Goal: Book appointment/travel/reservation

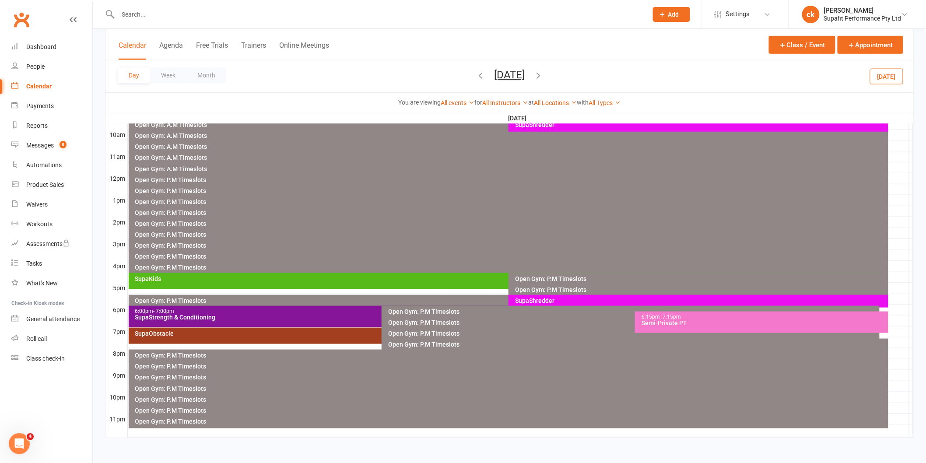
click at [543, 72] on icon "button" at bounding box center [538, 75] width 10 height 10
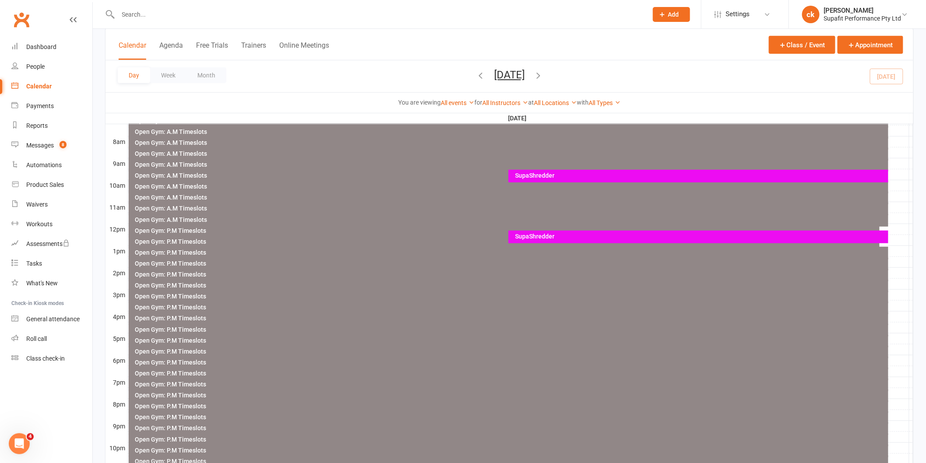
scroll to position [73, 0]
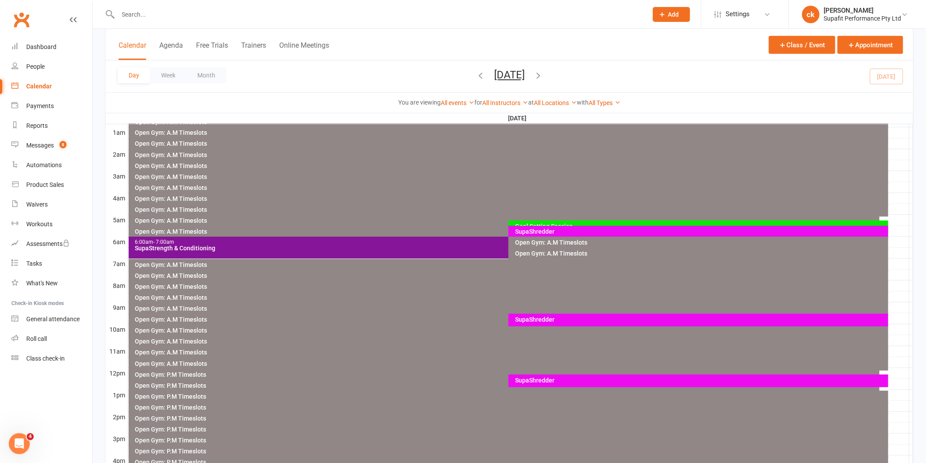
click at [539, 231] on div "SupaShredder" at bounding box center [701, 231] width 372 height 6
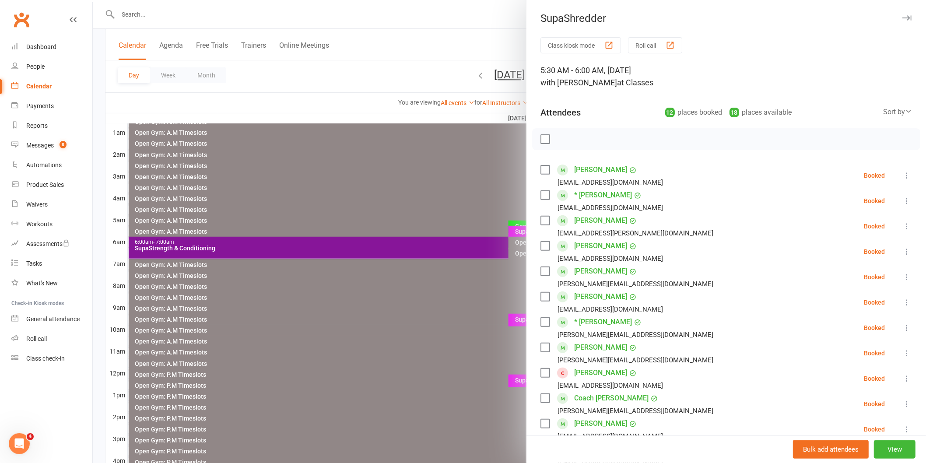
click at [460, 187] on div at bounding box center [509, 231] width 833 height 463
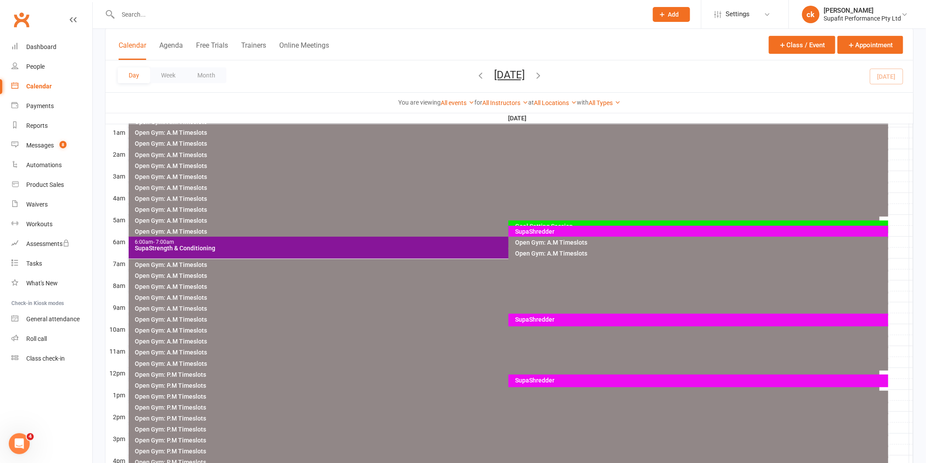
click at [436, 248] on div "SupaStrength & Conditioning" at bounding box center [506, 248] width 743 height 6
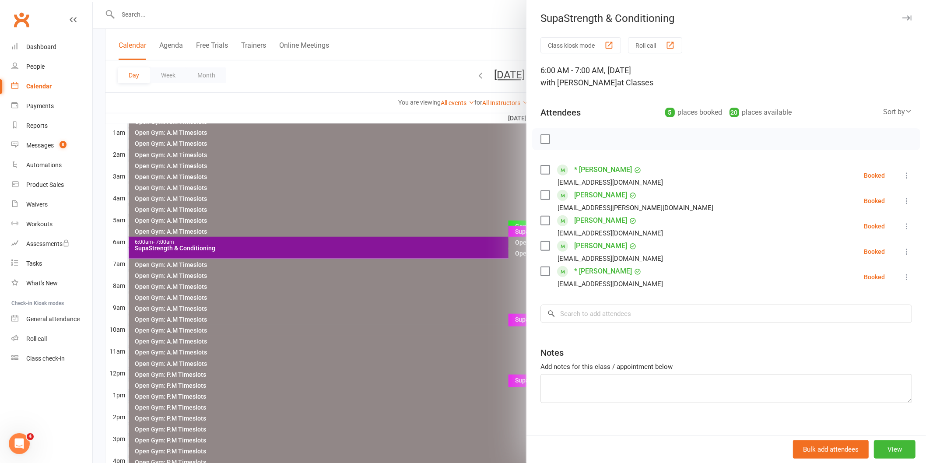
drag, startPoint x: 439, startPoint y: 209, endPoint x: 444, endPoint y: 208, distance: 5.0
click at [439, 209] on div at bounding box center [509, 231] width 833 height 463
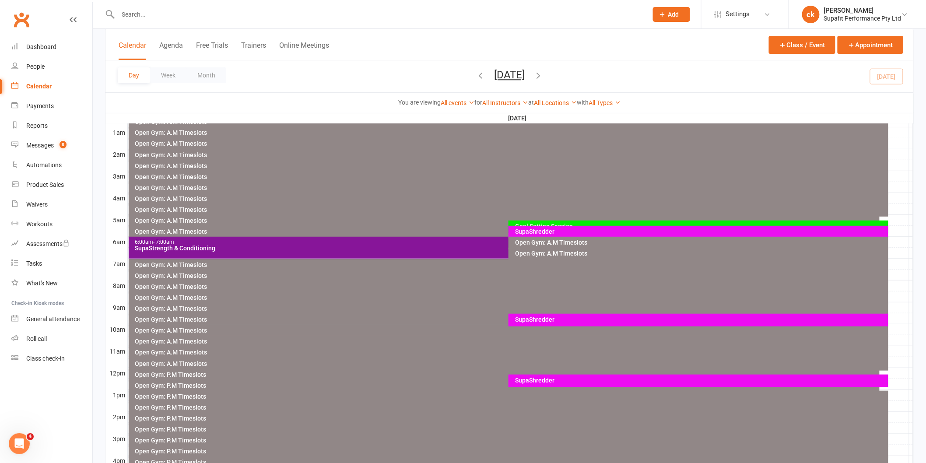
click at [559, 231] on div "SupaShredder" at bounding box center [701, 231] width 372 height 6
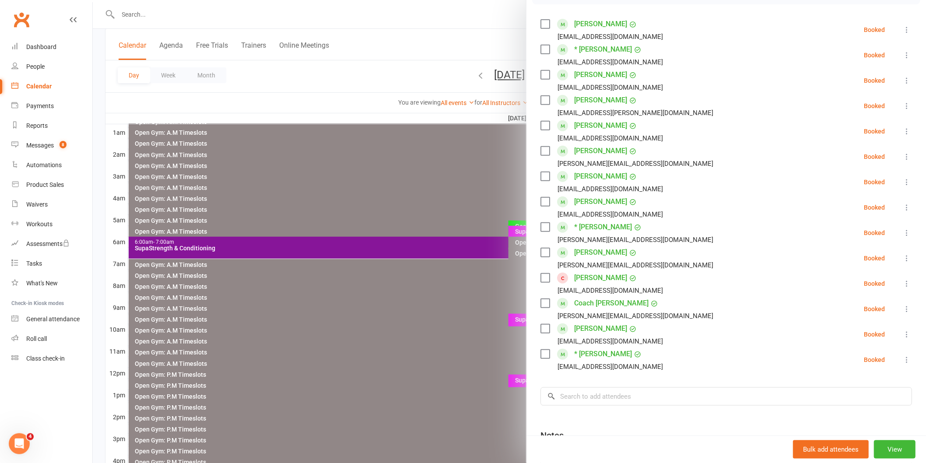
scroll to position [194, 0]
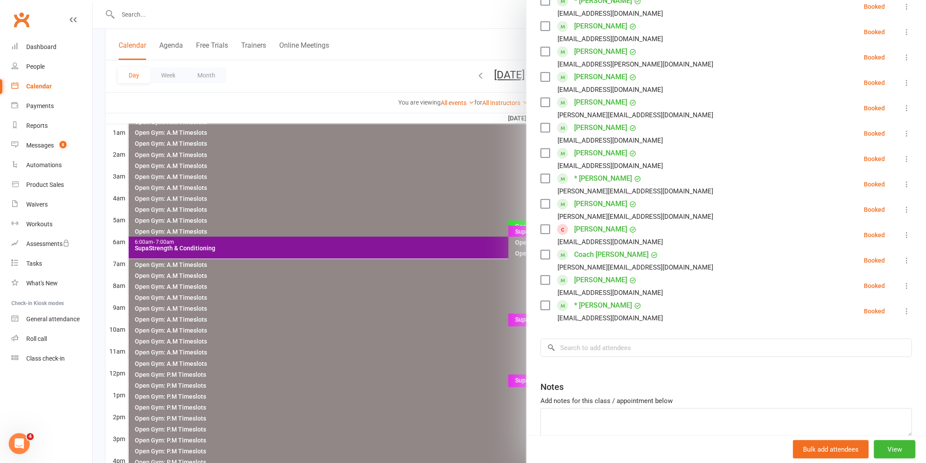
click at [402, 154] on div at bounding box center [509, 231] width 833 height 463
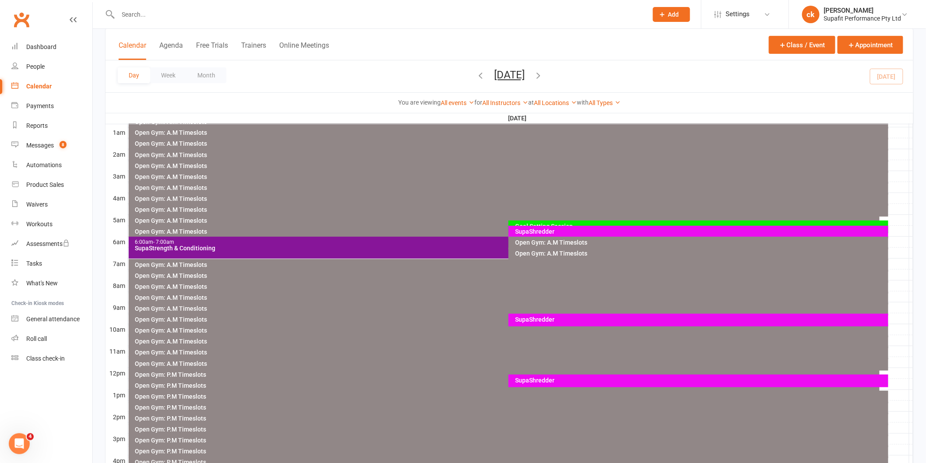
click at [413, 247] on div "SupaStrength & Conditioning" at bounding box center [506, 248] width 743 height 6
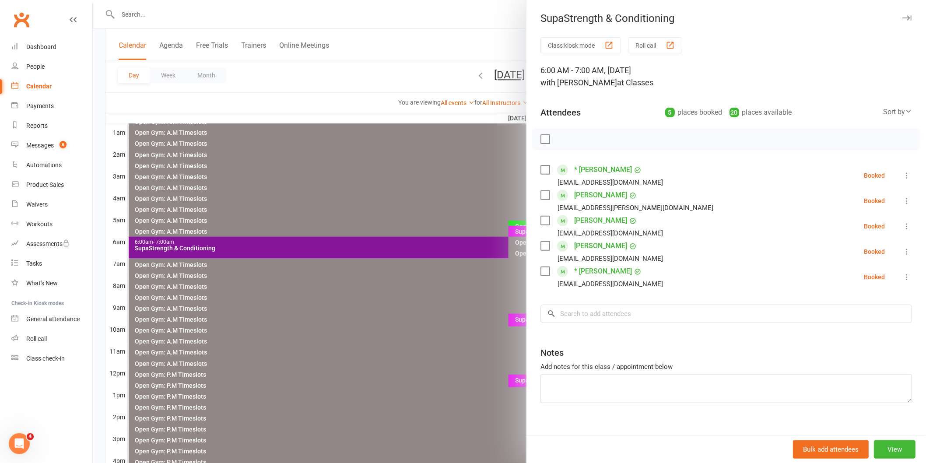
click at [406, 214] on div at bounding box center [509, 231] width 833 height 463
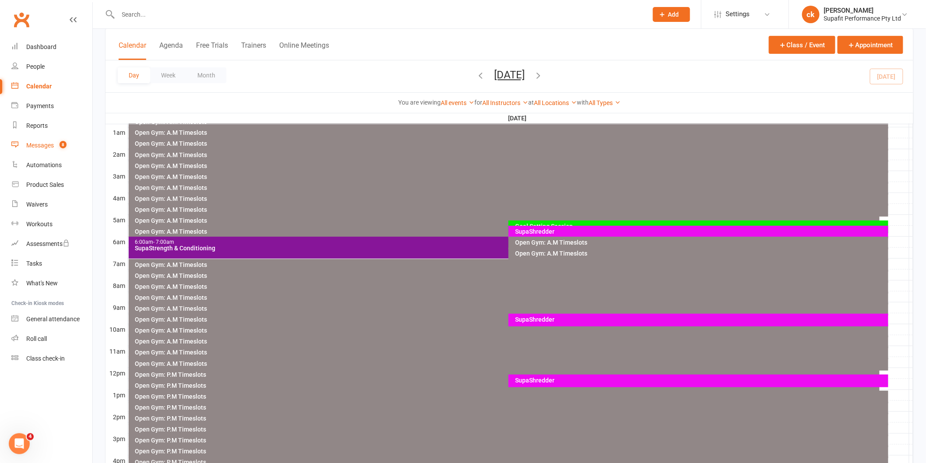
click at [35, 146] on div "Messages" at bounding box center [40, 145] width 28 height 7
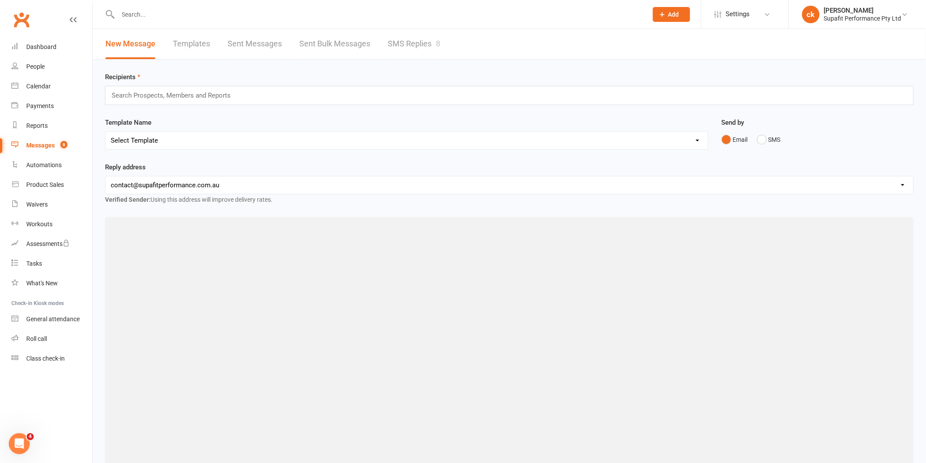
click at [417, 39] on link "SMS Replies 8" at bounding box center [414, 44] width 53 height 30
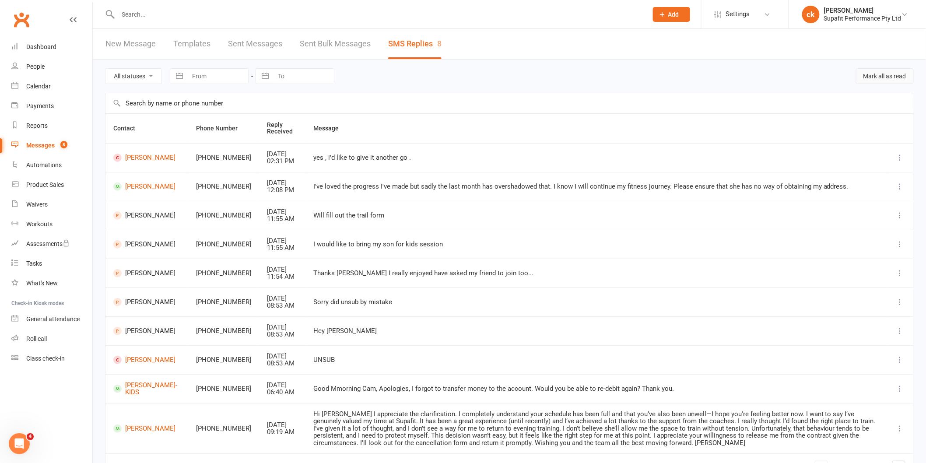
click at [890, 80] on button "Mark all as read" at bounding box center [885, 76] width 58 height 16
click at [38, 86] on div "Calendar" at bounding box center [38, 86] width 25 height 7
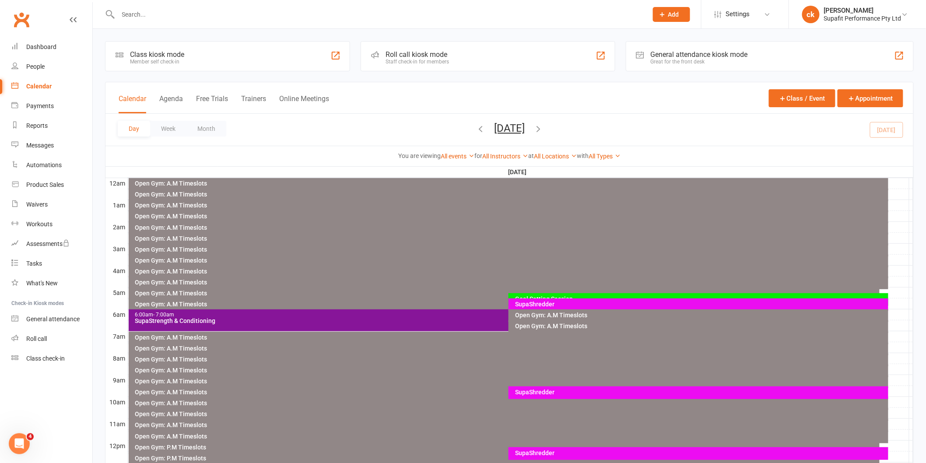
click at [547, 302] on div "SupaShredder" at bounding box center [701, 304] width 372 height 6
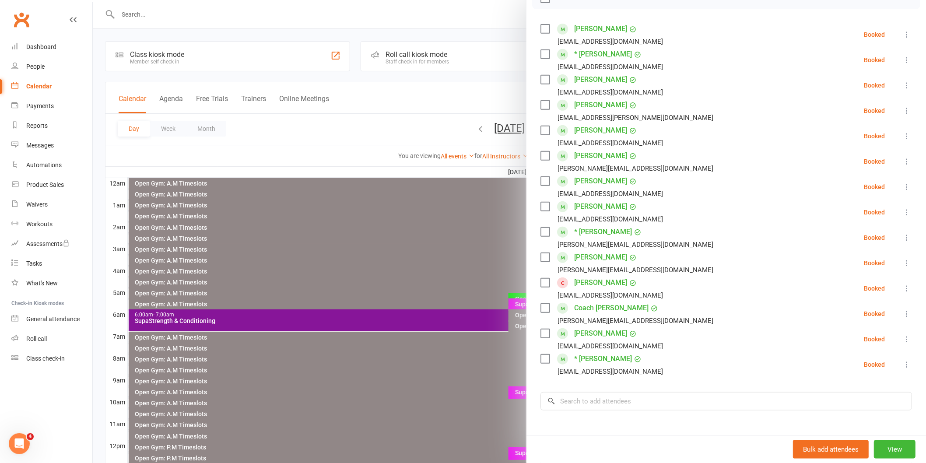
scroll to position [239, 0]
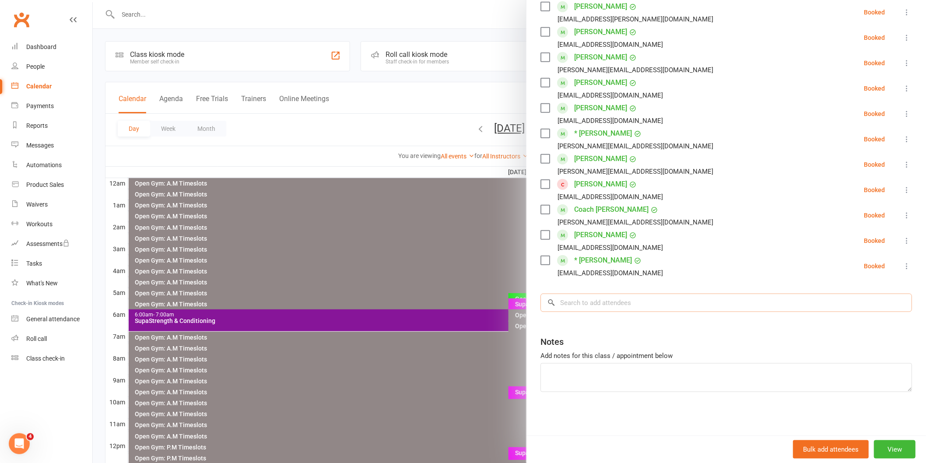
click at [584, 302] on input "search" at bounding box center [725, 303] width 371 height 18
type input "[PERSON_NAME]"
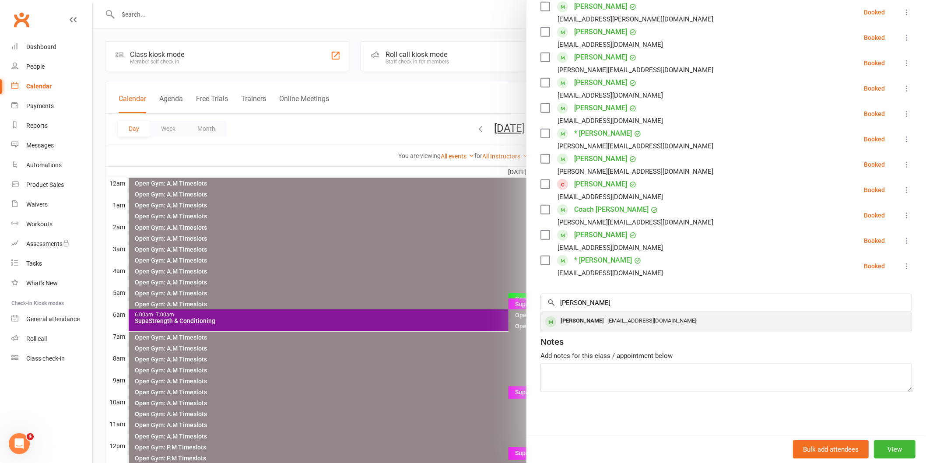
click at [571, 323] on div "[PERSON_NAME]" at bounding box center [582, 321] width 50 height 13
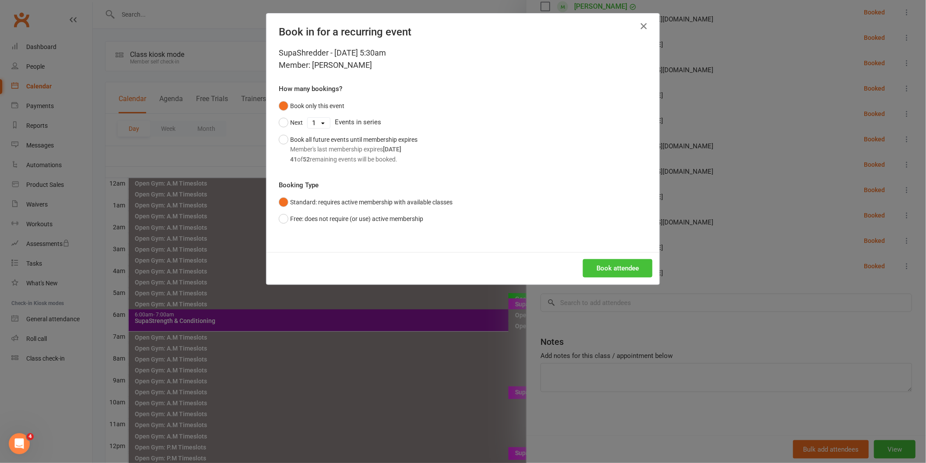
click at [605, 265] on button "Book attendee" at bounding box center [618, 268] width 70 height 18
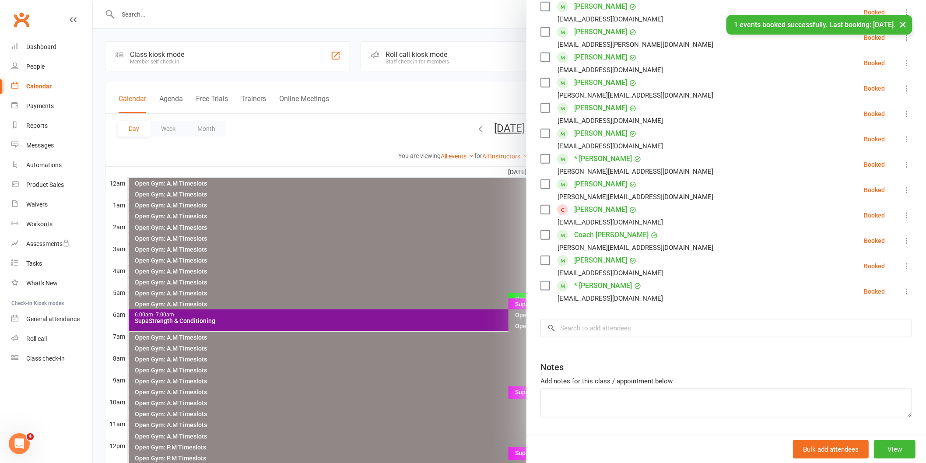
scroll to position [265, 0]
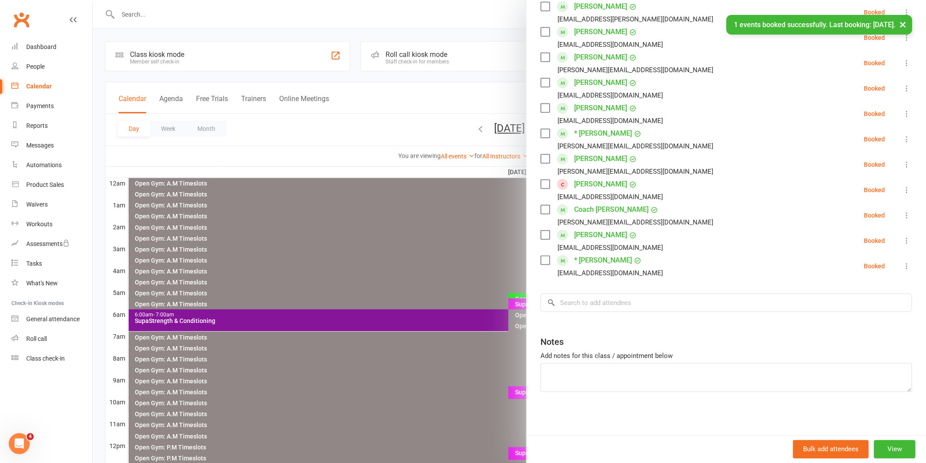
click at [298, 286] on div at bounding box center [509, 231] width 833 height 463
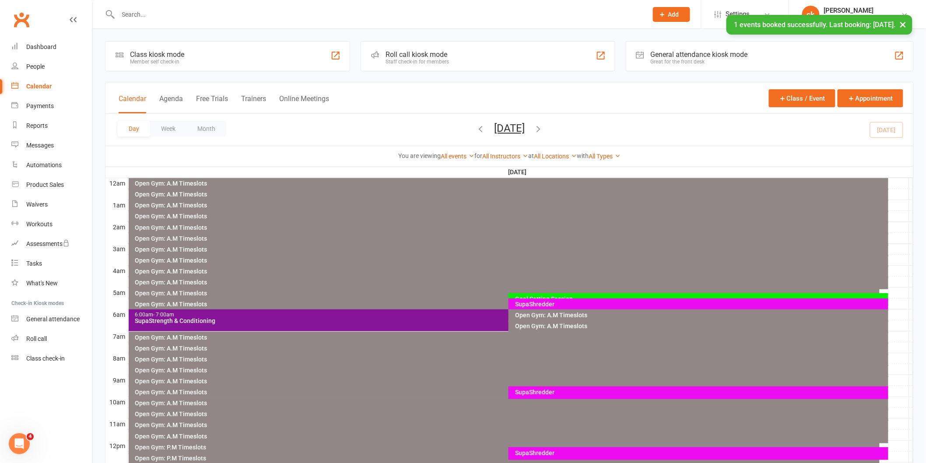
click at [343, 319] on div "SupaStrength & Conditioning" at bounding box center [506, 321] width 743 height 6
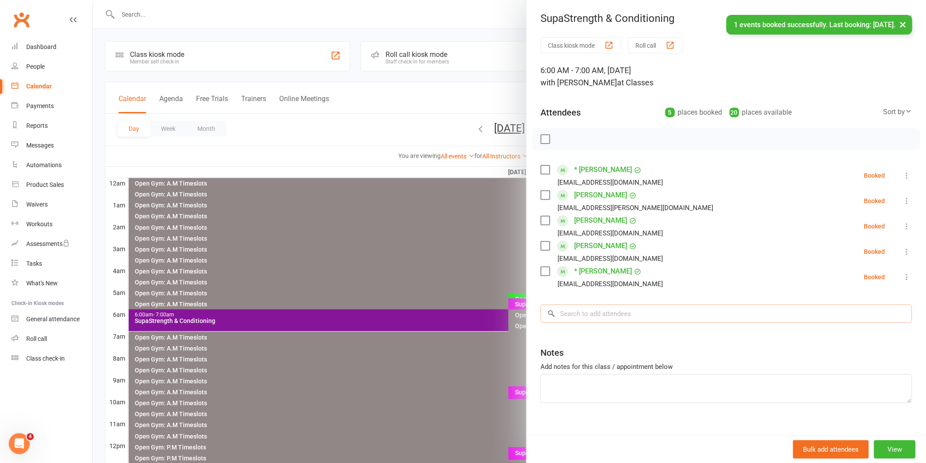
click at [589, 318] on input "search" at bounding box center [725, 314] width 371 height 18
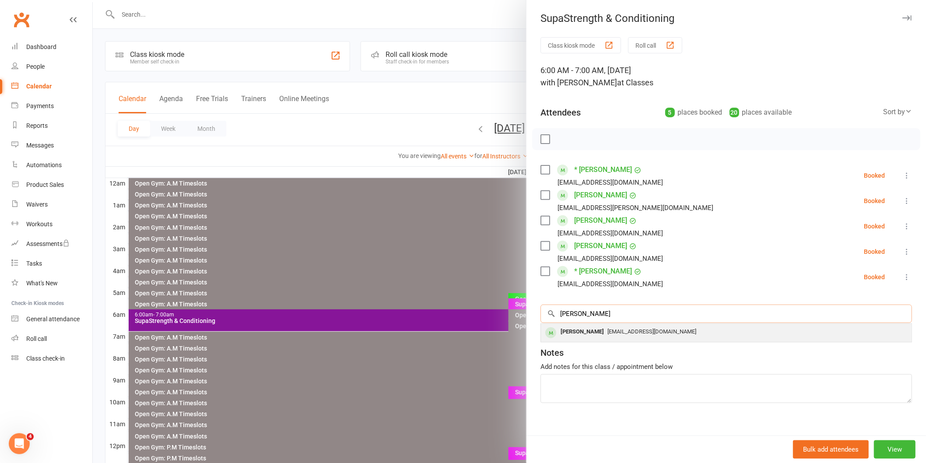
type input "[PERSON_NAME]"
click at [576, 333] on div "[PERSON_NAME]" at bounding box center [582, 332] width 50 height 13
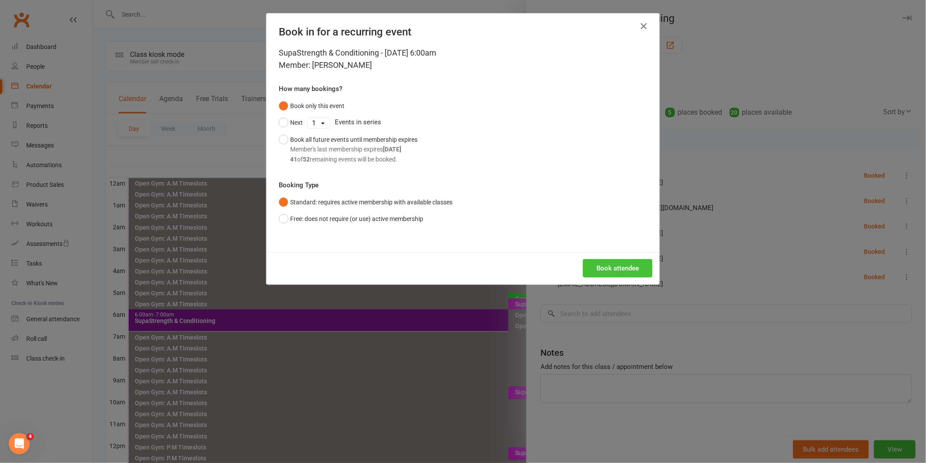
click at [610, 265] on button "Book attendee" at bounding box center [618, 268] width 70 height 18
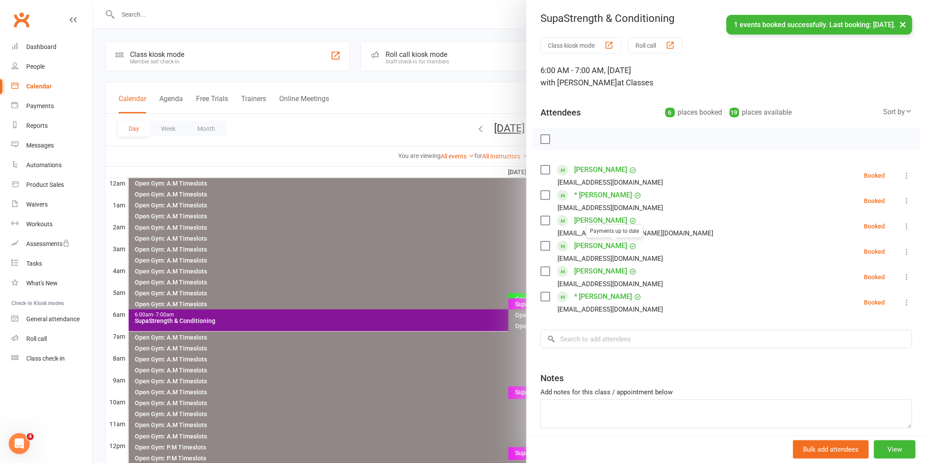
click at [413, 244] on div at bounding box center [509, 231] width 833 height 463
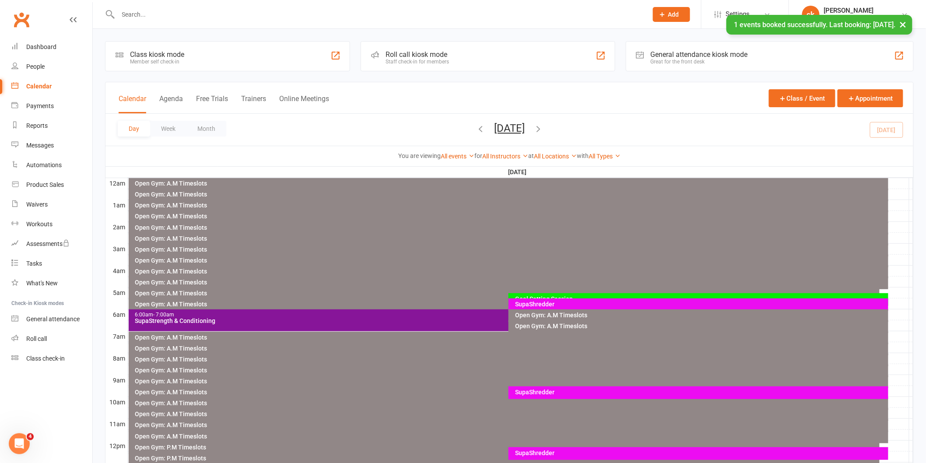
click at [589, 303] on div "SupaShredder" at bounding box center [701, 304] width 372 height 6
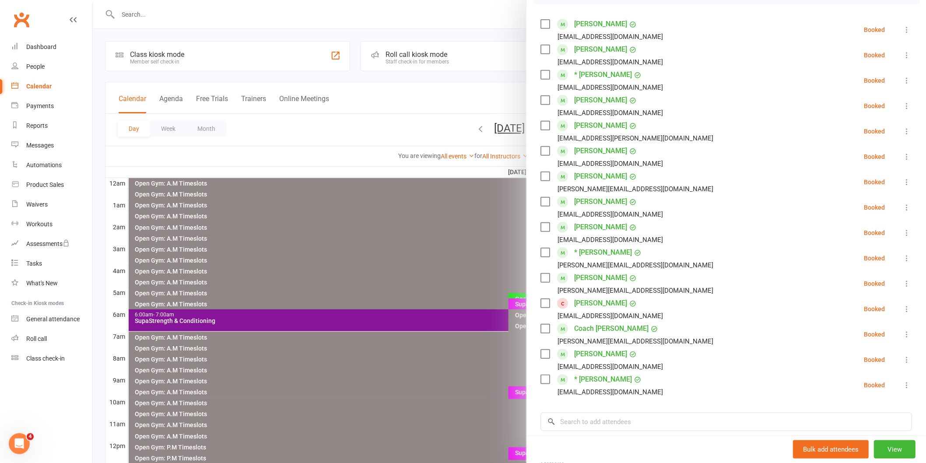
scroll to position [97, 0]
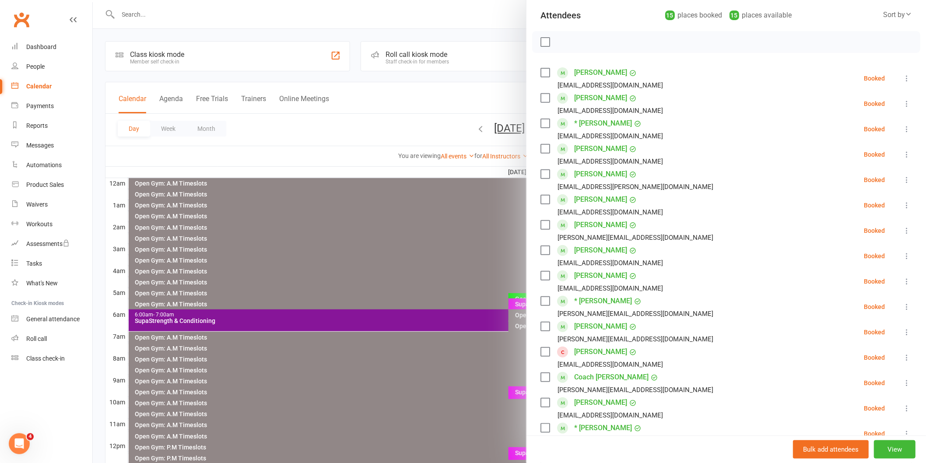
click at [540, 38] on label at bounding box center [544, 42] width 9 height 9
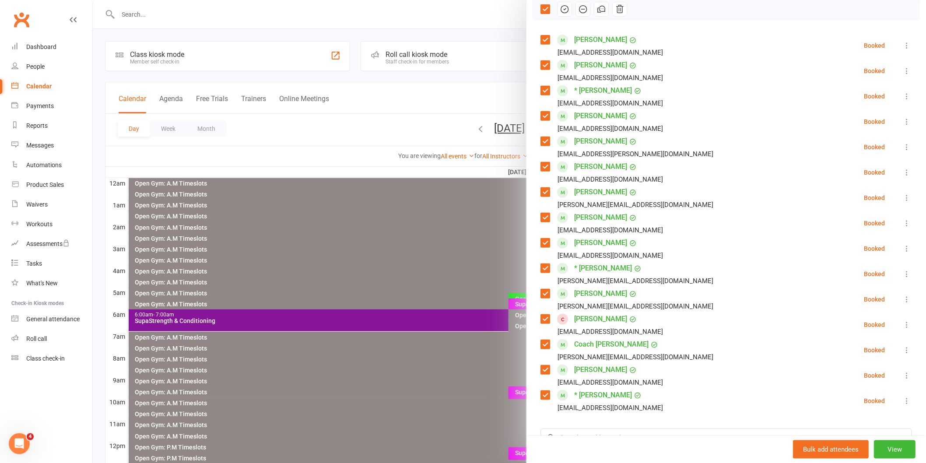
scroll to position [146, 0]
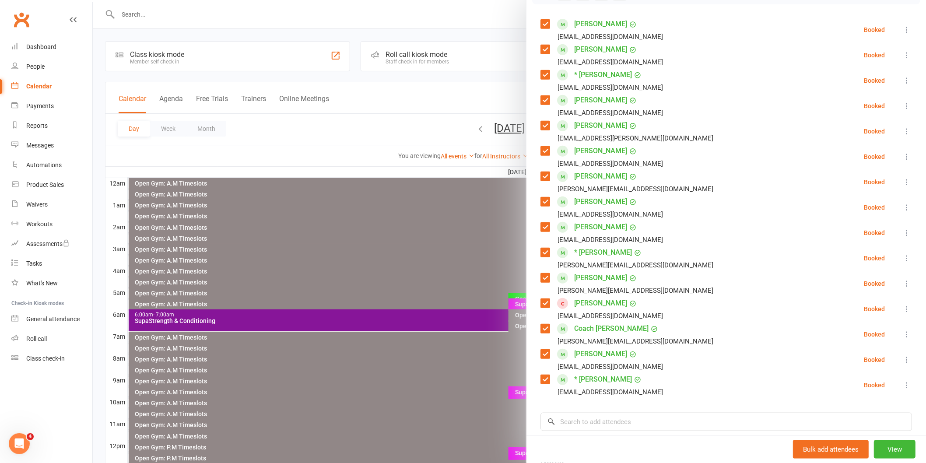
click at [540, 303] on label at bounding box center [544, 303] width 9 height 9
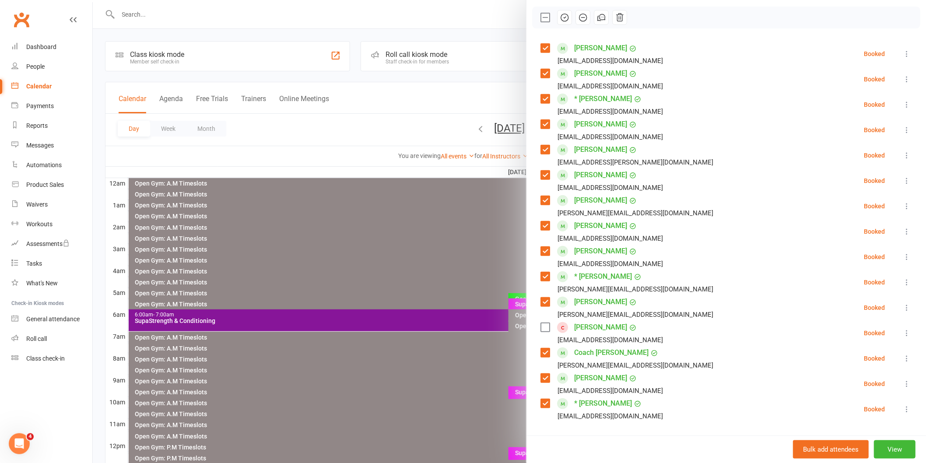
scroll to position [0, 0]
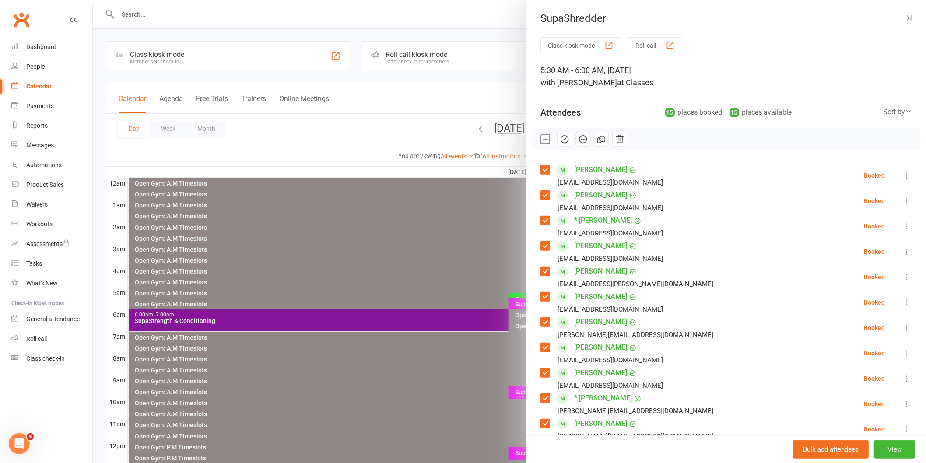
click at [564, 140] on icon "button" at bounding box center [564, 138] width 1 height 1
click at [399, 244] on div at bounding box center [509, 231] width 833 height 463
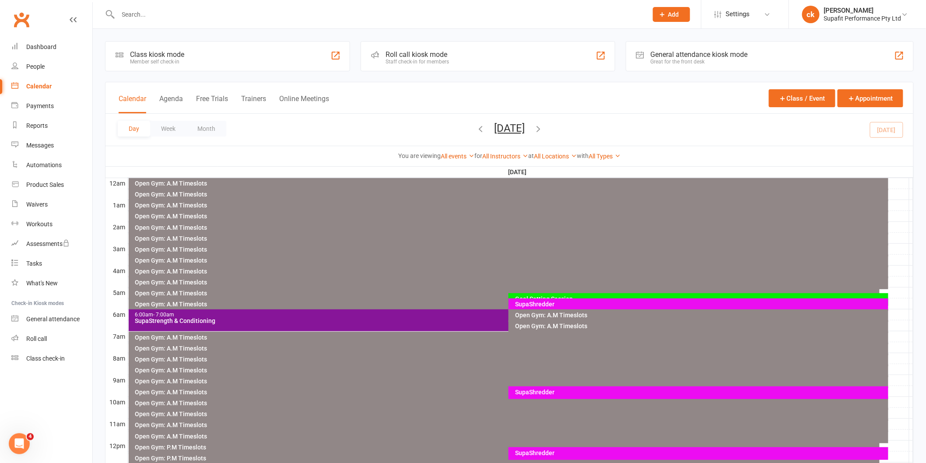
click at [543, 303] on div "SupaShredder" at bounding box center [701, 304] width 372 height 6
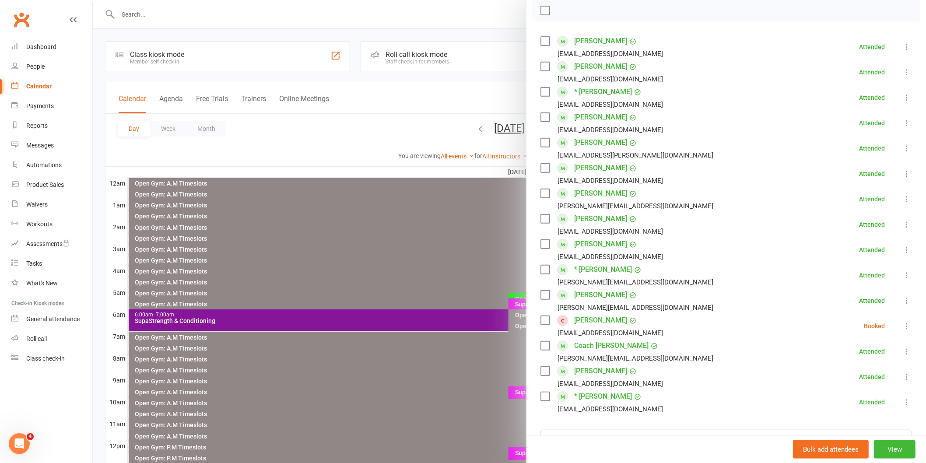
scroll to position [146, 0]
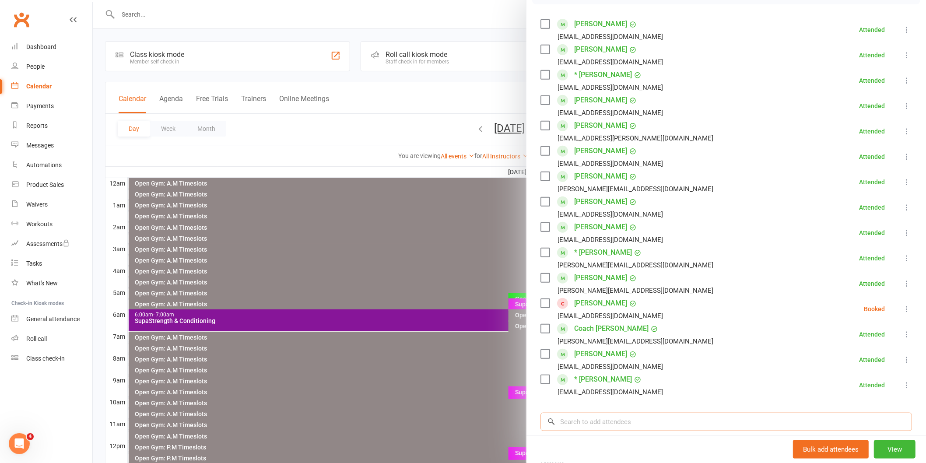
click at [594, 426] on input "search" at bounding box center [725, 422] width 371 height 18
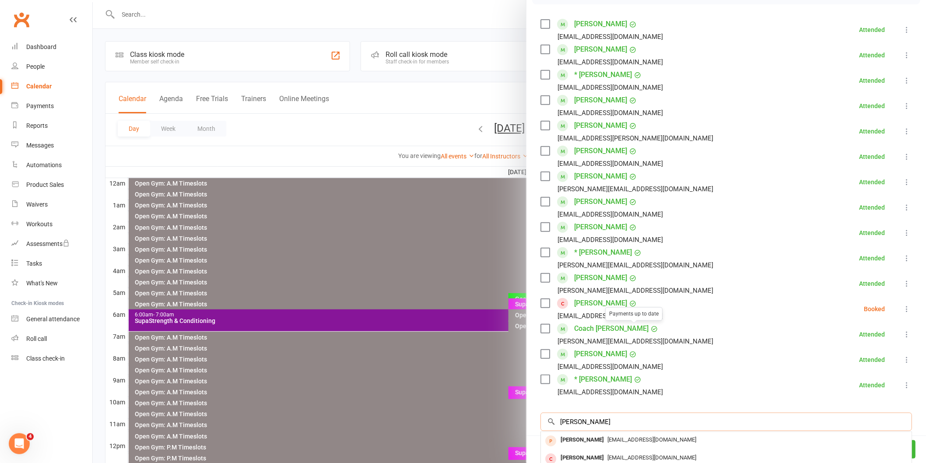
scroll to position [265, 0]
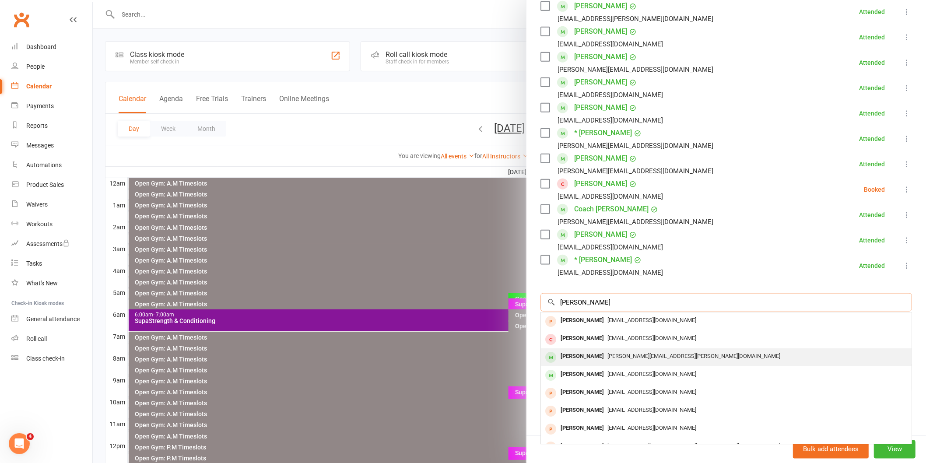
type input "[PERSON_NAME]"
click at [579, 360] on div "[PERSON_NAME]" at bounding box center [582, 356] width 50 height 13
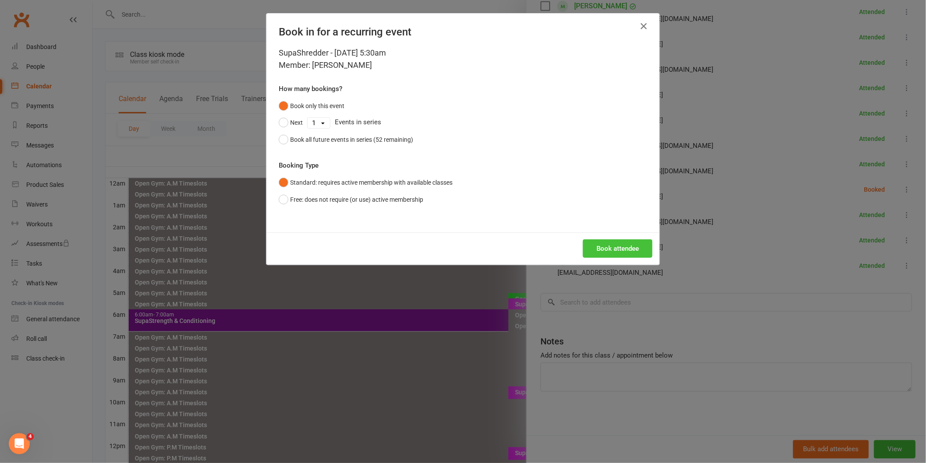
click at [610, 247] on button "Book attendee" at bounding box center [618, 248] width 70 height 18
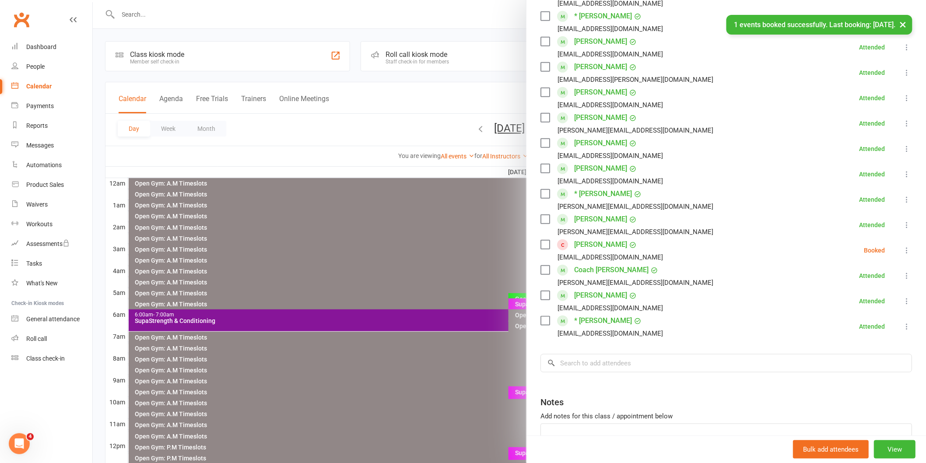
scroll to position [71, 0]
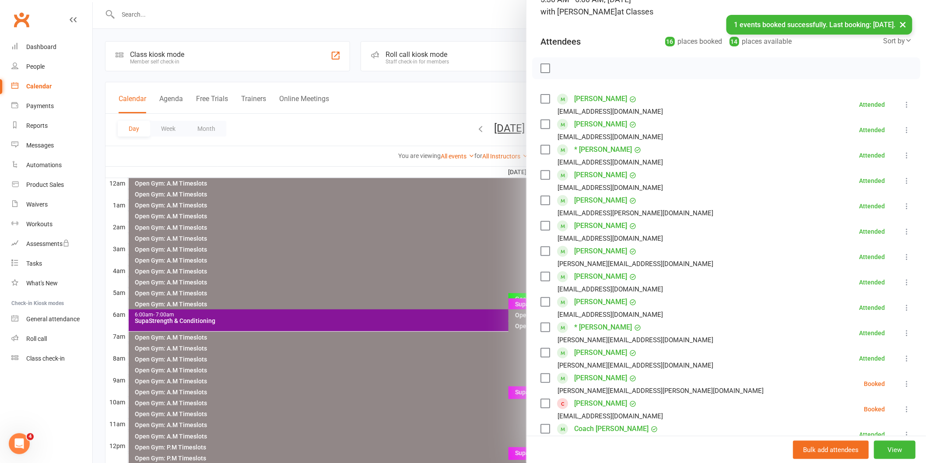
click at [542, 378] on label at bounding box center [544, 378] width 9 height 9
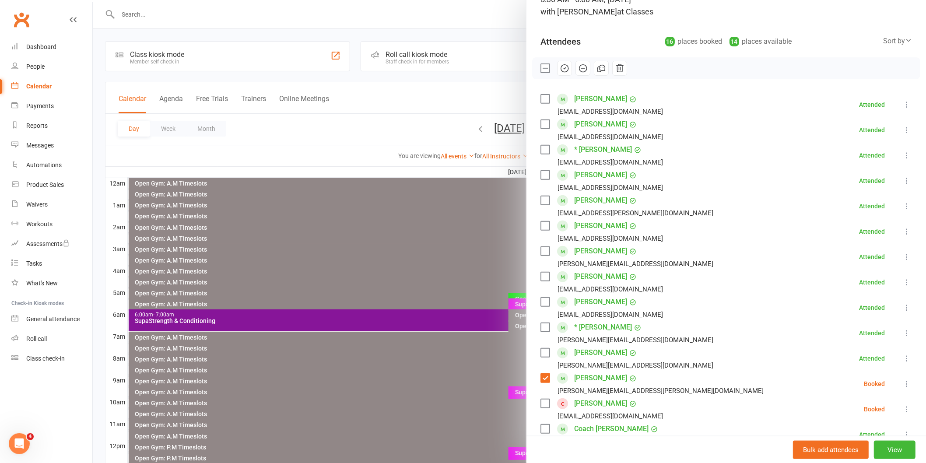
click at [557, 63] on button "button" at bounding box center [564, 68] width 15 height 15
click at [427, 243] on div at bounding box center [509, 231] width 833 height 463
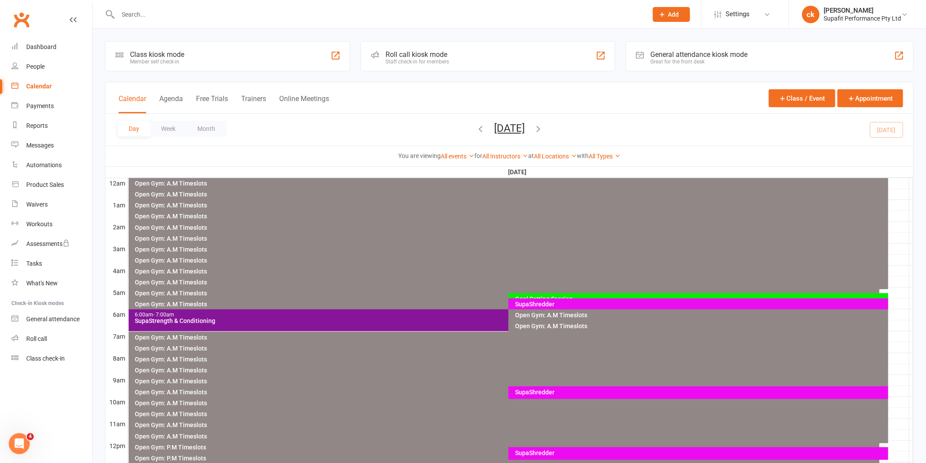
click at [382, 320] on div "SupaStrength & Conditioning" at bounding box center [506, 321] width 743 height 6
